Goal: Obtain resource: Download file/media

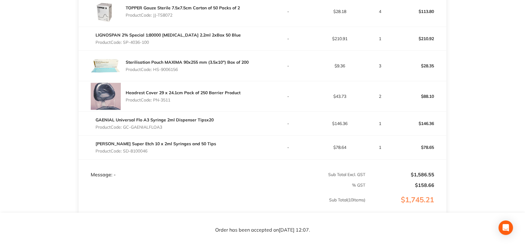
scroll to position [393, 0]
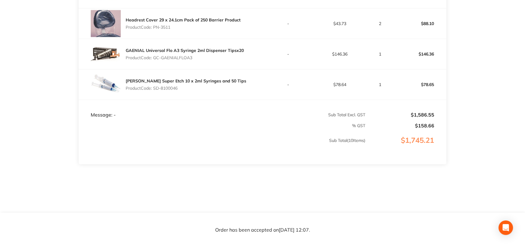
drag, startPoint x: 356, startPoint y: 126, endPoint x: 405, endPoint y: 126, distance: 48.6
click at [400, 126] on tr "% GST $158.66" at bounding box center [263, 123] width 368 height 11
drag, startPoint x: 416, startPoint y: 125, endPoint x: 438, endPoint y: 125, distance: 22.6
click at [438, 125] on td "$158.66" at bounding box center [405, 123] width 81 height 11
drag, startPoint x: 412, startPoint y: 115, endPoint x: 432, endPoint y: 115, distance: 20.2
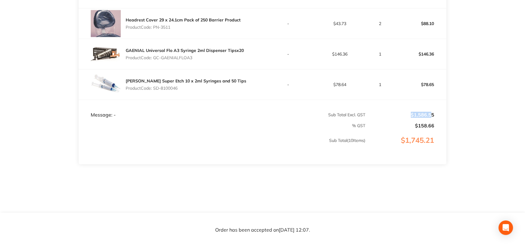
click at [432, 115] on p "$1,586.55" at bounding box center [400, 114] width 68 height 5
drag, startPoint x: 415, startPoint y: 127, endPoint x: 441, endPoint y: 126, distance: 25.9
click at [441, 126] on td "$158.66" at bounding box center [405, 123] width 81 height 11
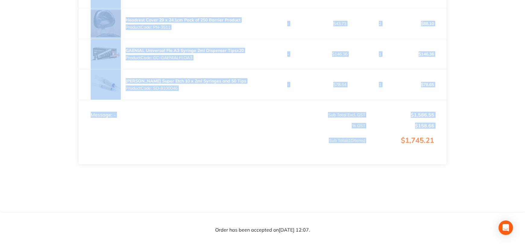
drag, startPoint x: 400, startPoint y: 142, endPoint x: 517, endPoint y: 137, distance: 116.5
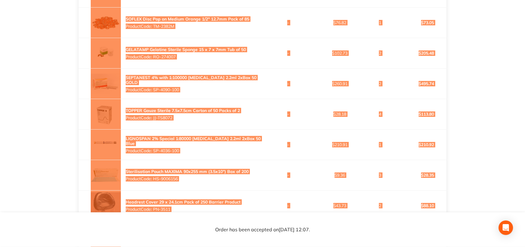
scroll to position [62, 0]
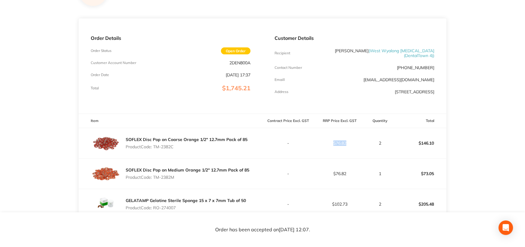
drag, startPoint x: 329, startPoint y: 142, endPoint x: 350, endPoint y: 142, distance: 21.1
click at [350, 142] on p "$76.82" at bounding box center [340, 143] width 51 height 5
drag, startPoint x: 418, startPoint y: 141, endPoint x: 443, endPoint y: 145, distance: 25.6
click at [443, 145] on p "$146.10" at bounding box center [420, 143] width 51 height 14
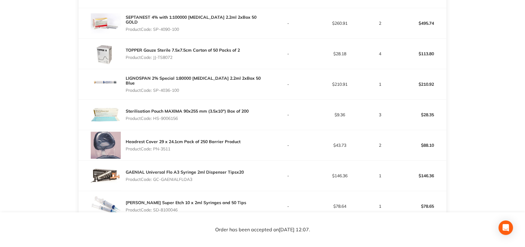
scroll to position [333, 0]
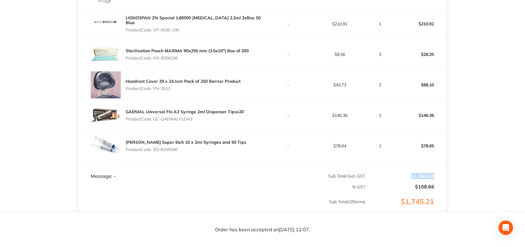
drag, startPoint x: 410, startPoint y: 172, endPoint x: 445, endPoint y: 176, distance: 35.5
click at [445, 176] on td "$1,586.55" at bounding box center [405, 170] width 81 height 18
drag, startPoint x: 412, startPoint y: 186, endPoint x: 441, endPoint y: 187, distance: 28.6
click at [441, 187] on td "$158.66" at bounding box center [405, 184] width 81 height 11
drag, startPoint x: 416, startPoint y: 199, endPoint x: 438, endPoint y: 199, distance: 22.3
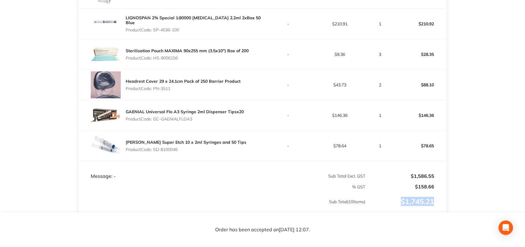
click at [438, 199] on p "$1,745.21" at bounding box center [406, 207] width 80 height 21
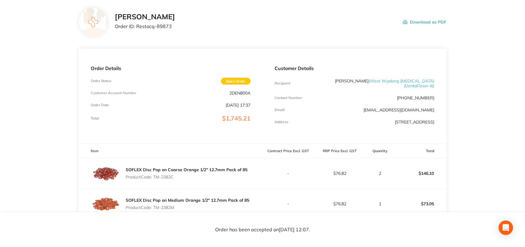
scroll to position [0, 0]
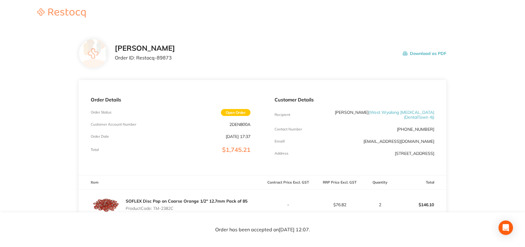
click at [414, 55] on button "Download as PDF" at bounding box center [425, 53] width 44 height 19
click at [429, 53] on button "Download as PDF" at bounding box center [425, 53] width 44 height 19
